Goal: Complete application form

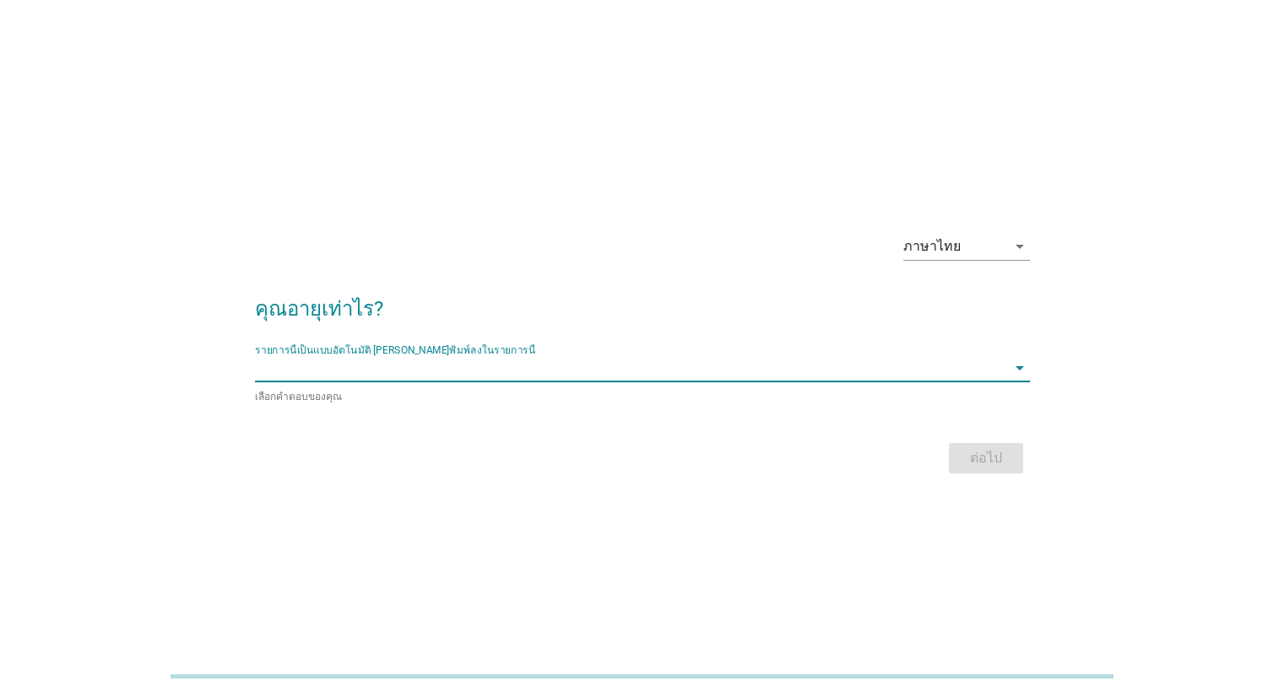
click at [873, 361] on input "รายการนี้เป็นแบบอัตโนมัติ คุณสามารถพิมพ์ลงในรายการนี้" at bounding box center [630, 368] width 751 height 27
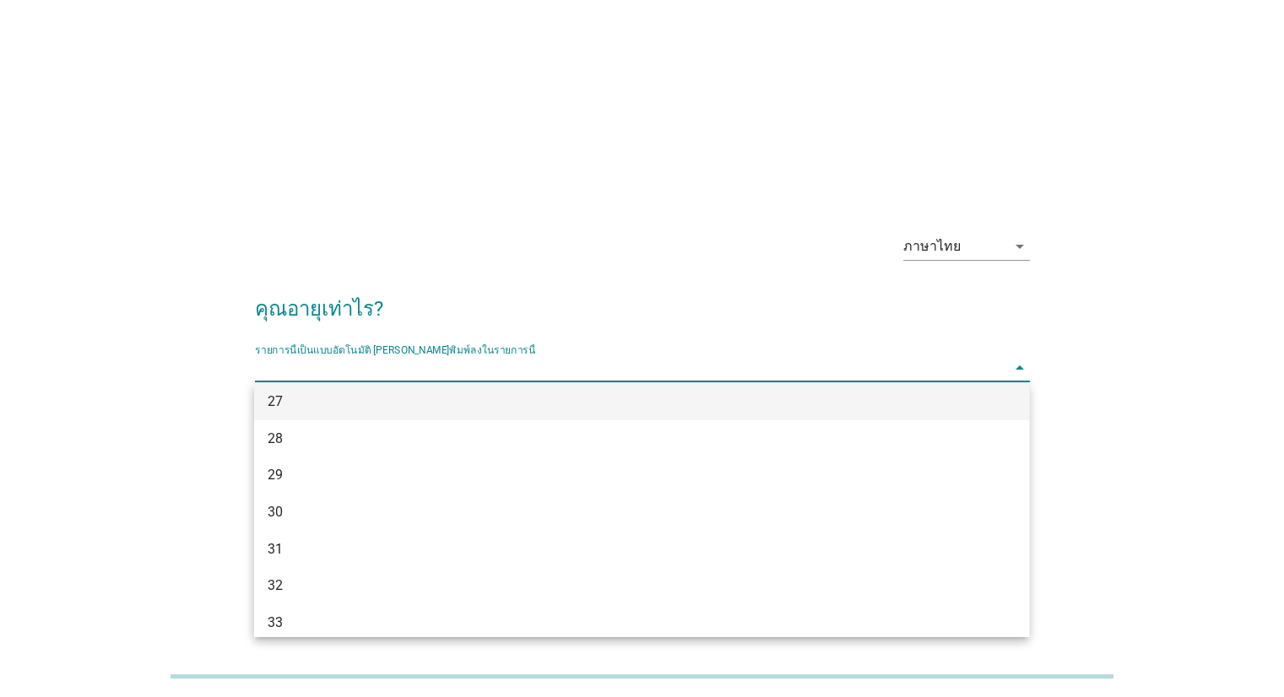
scroll to position [253, 0]
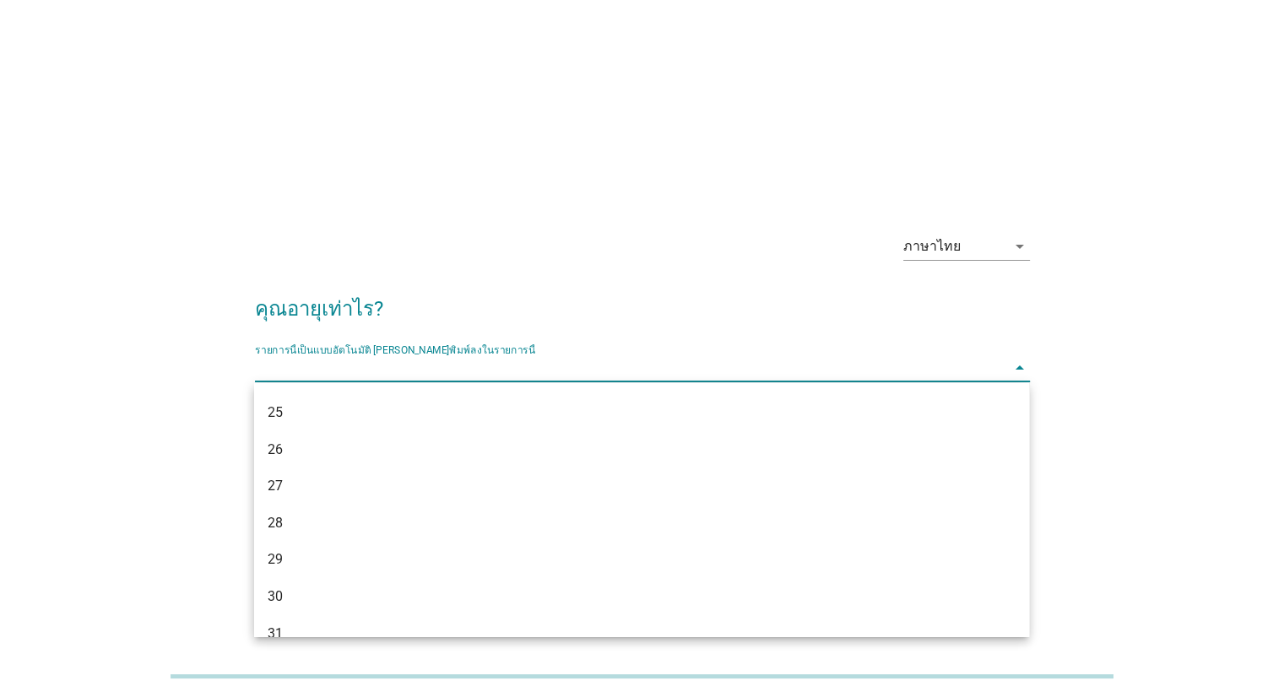
drag, startPoint x: 280, startPoint y: 458, endPoint x: 304, endPoint y: 450, distance: 25.1
click at [282, 457] on div "26" at bounding box center [610, 450] width 685 height 20
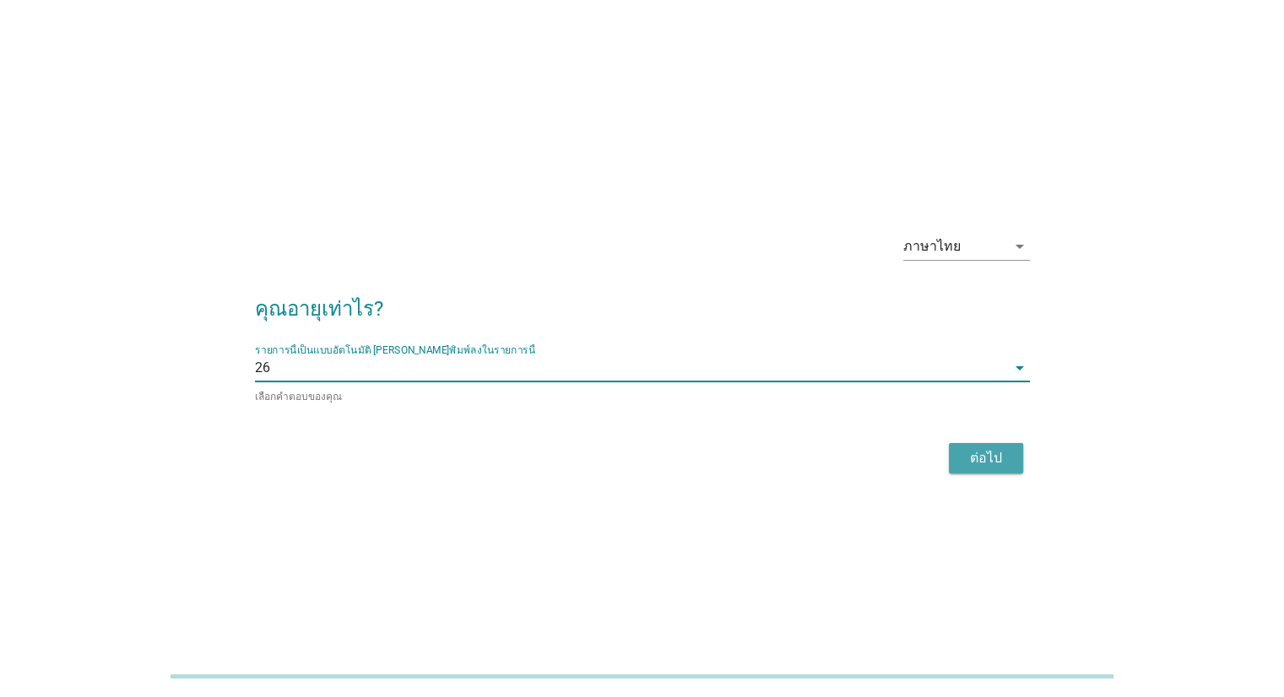
click at [999, 463] on div "ต่อไป" at bounding box center [985, 458] width 47 height 20
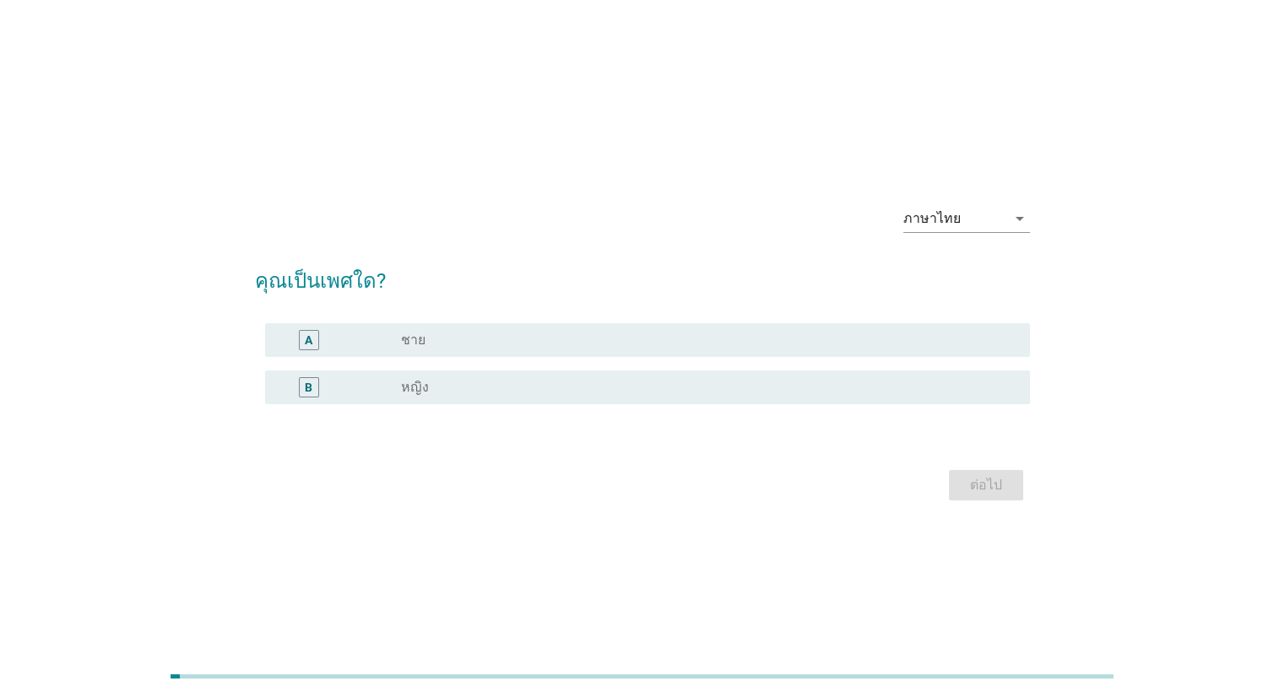
click at [411, 338] on label "ชาย" at bounding box center [413, 340] width 24 height 17
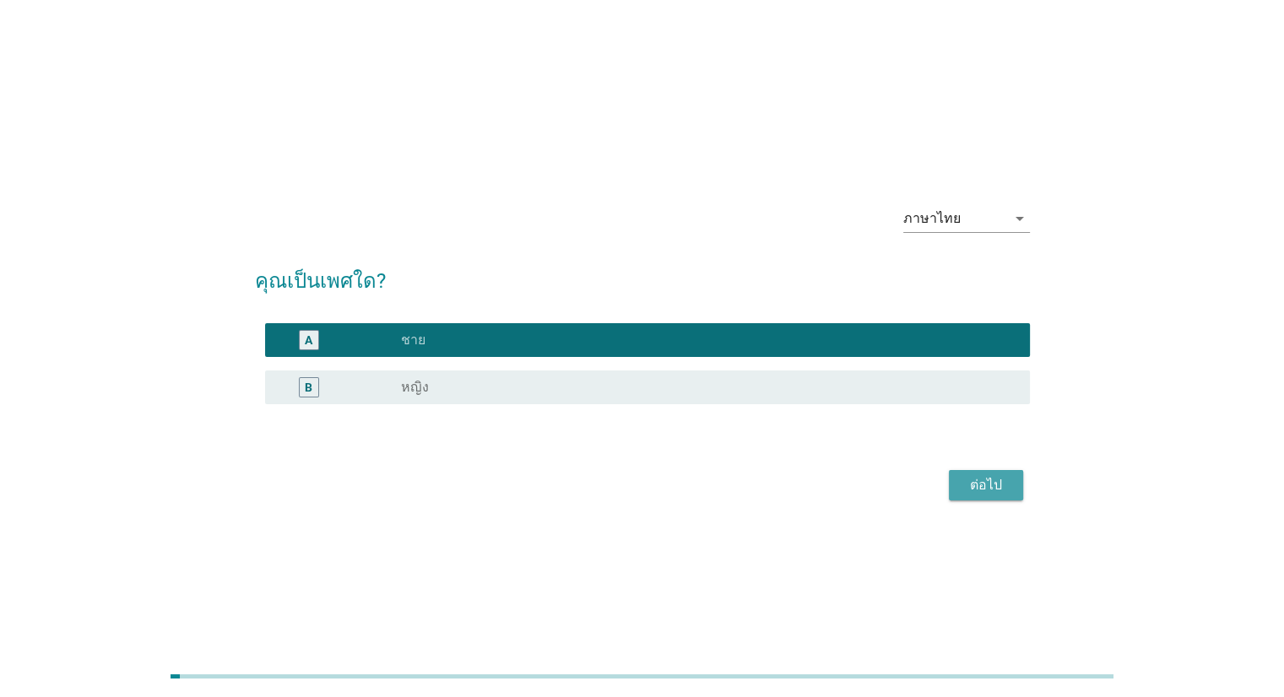
click at [985, 475] on div "ต่อไป" at bounding box center [985, 485] width 47 height 20
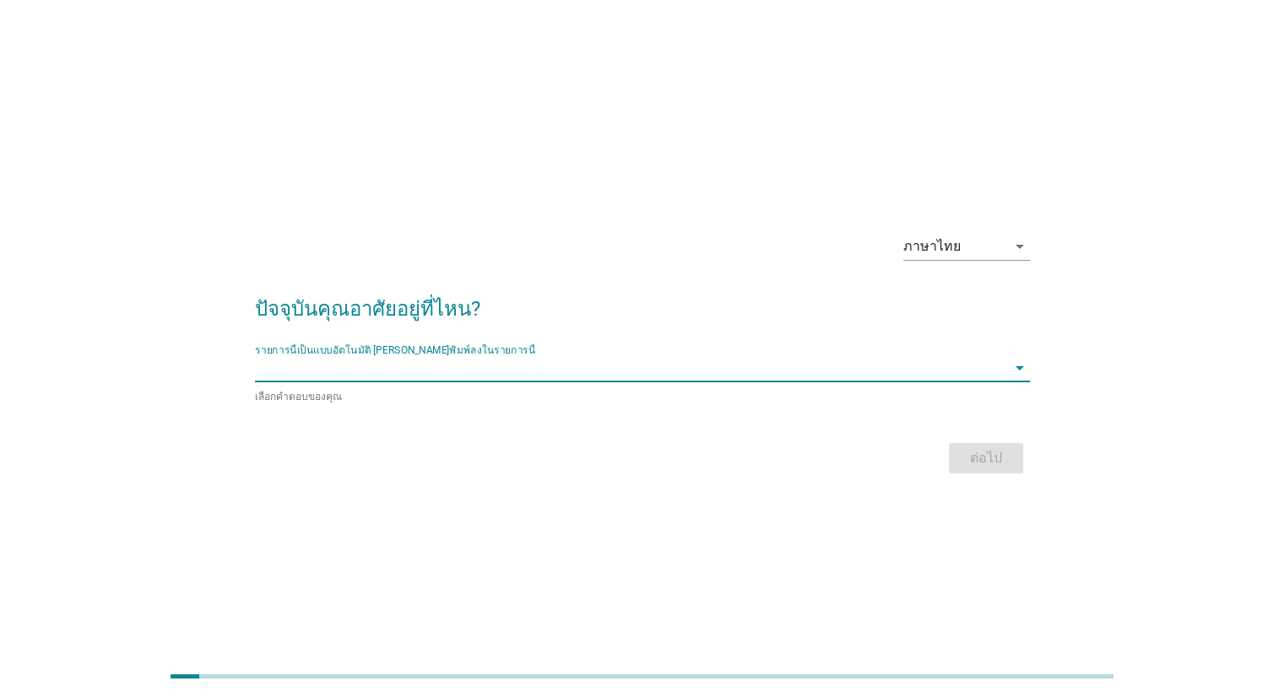
click at [409, 361] on input "รายการนี้เป็นแบบอัตโนมัติ คุณสามารถพิมพ์ลงในรายการนี้" at bounding box center [630, 368] width 751 height 27
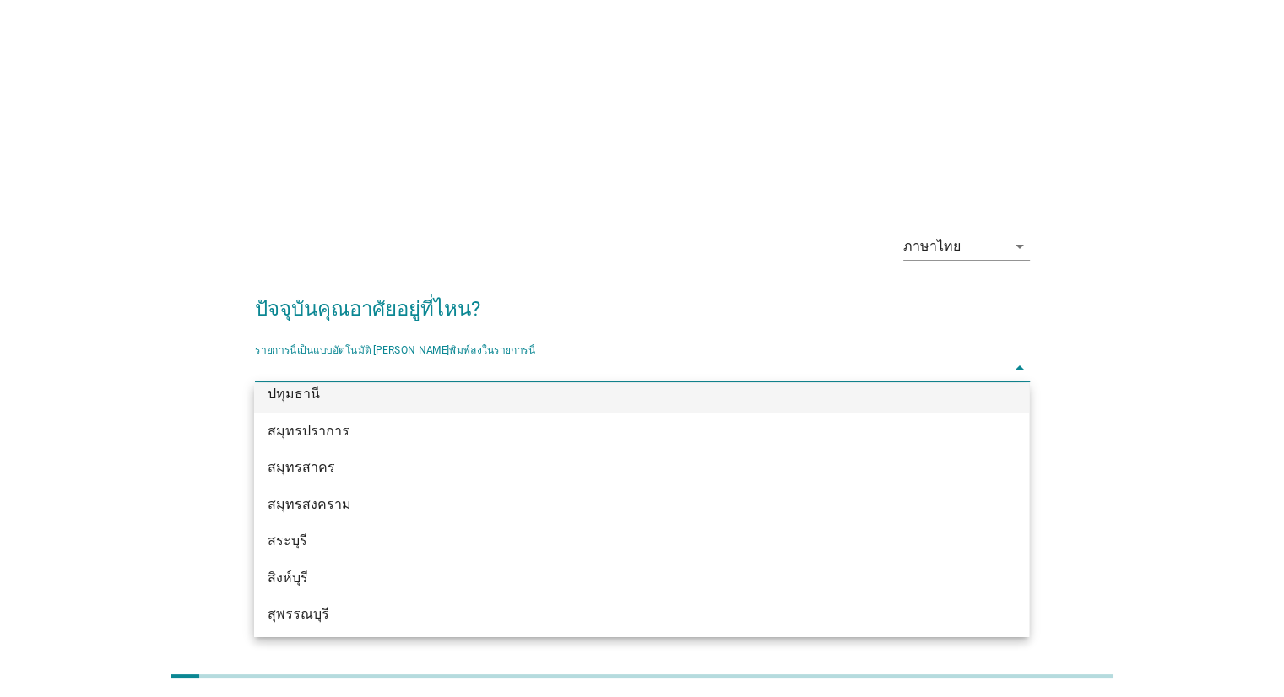
scroll to position [1773, 0]
click at [290, 403] on div "สระบุรี" at bounding box center [610, 402] width 685 height 20
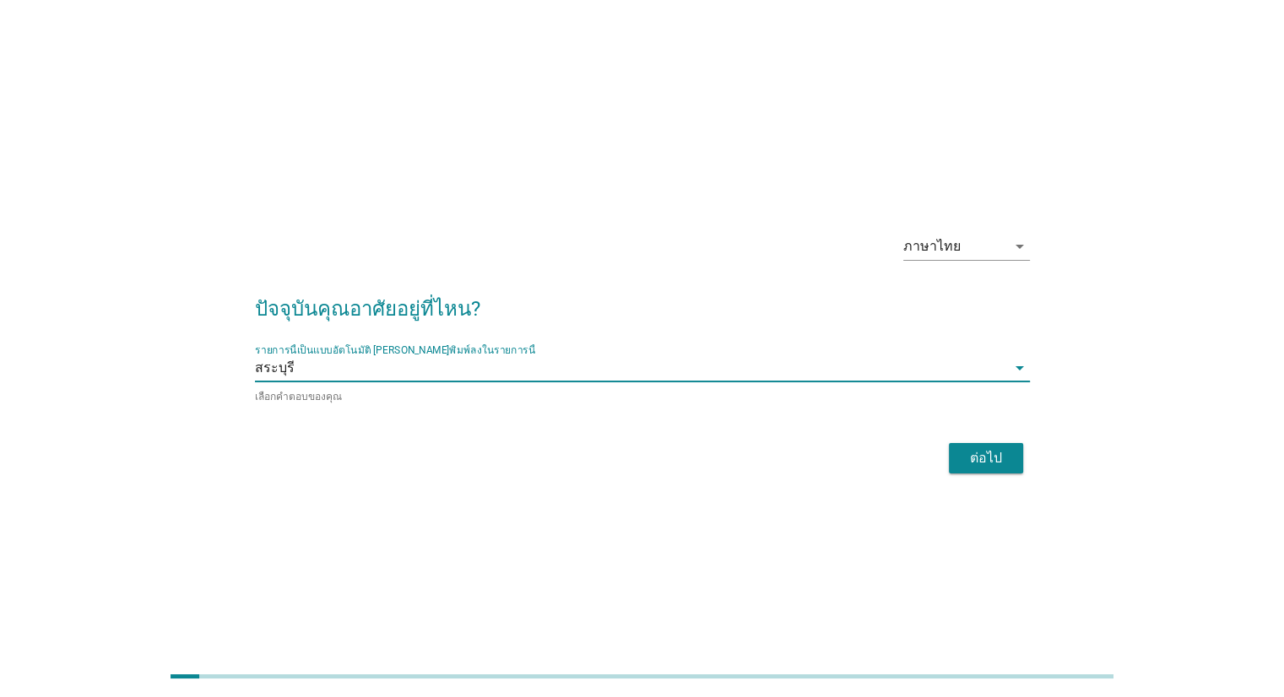
click at [979, 473] on div "ต่อไป" at bounding box center [642, 458] width 775 height 41
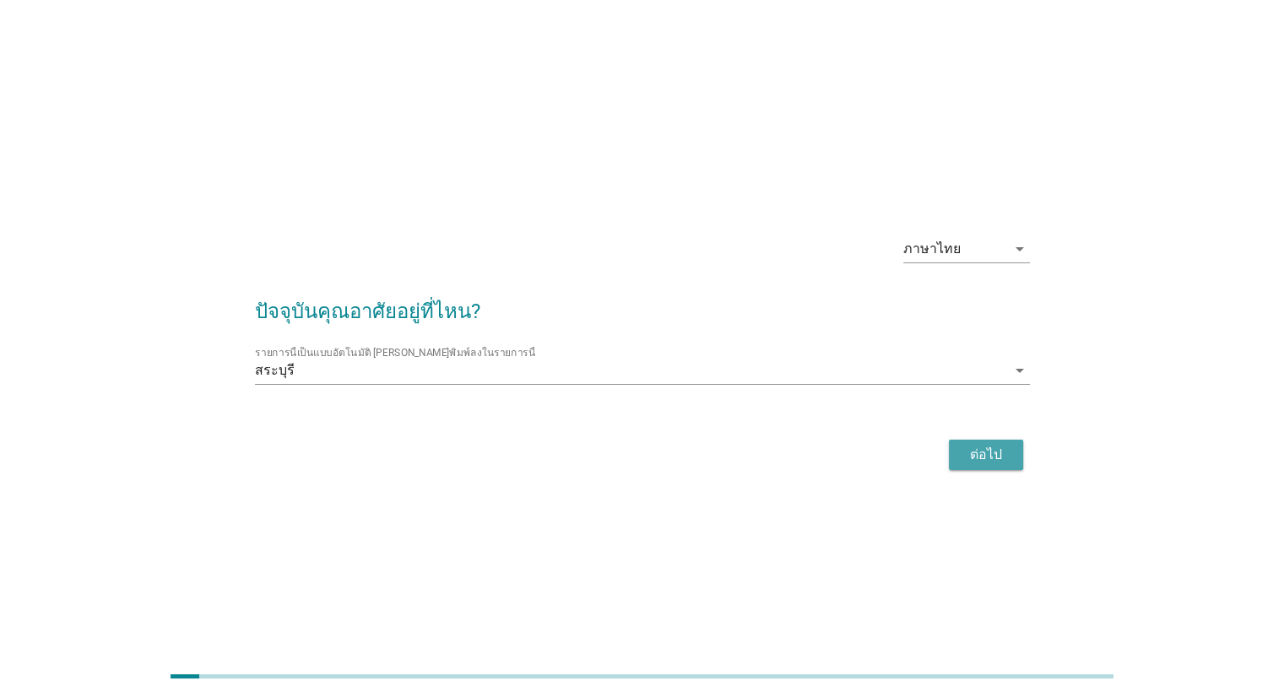
click at [979, 464] on div "ต่อไป" at bounding box center [985, 455] width 47 height 20
